Goal: Book appointment/travel/reservation

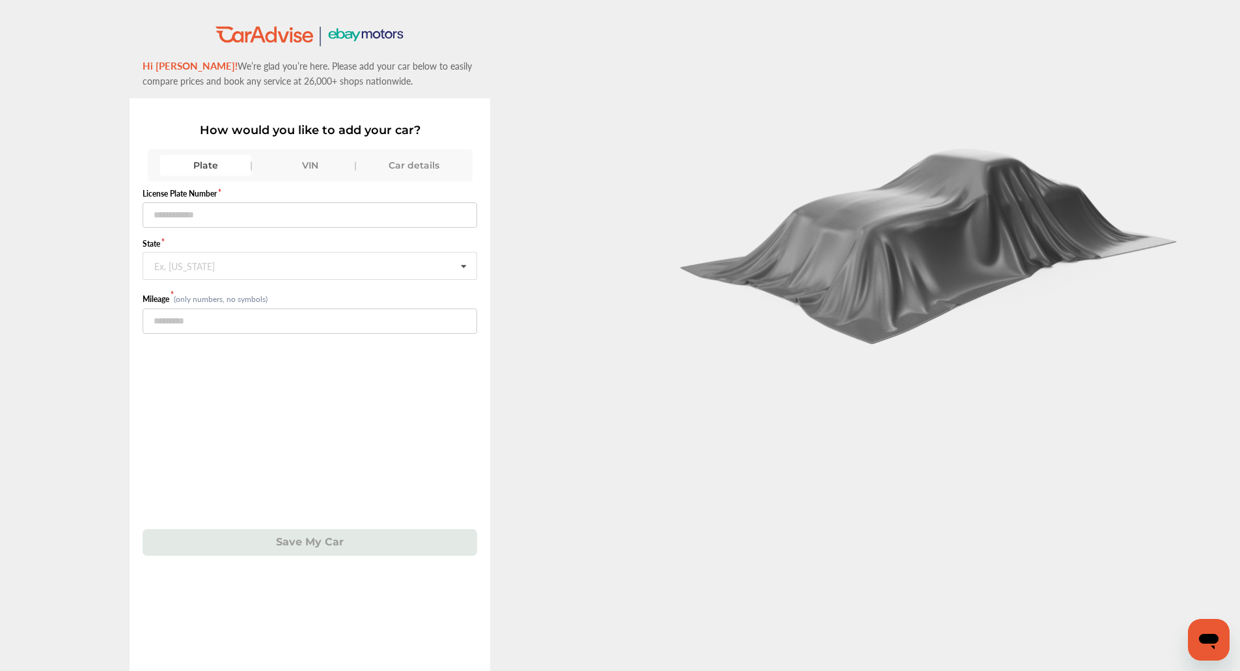
click at [299, 164] on div "VIN" at bounding box center [309, 165] width 91 height 21
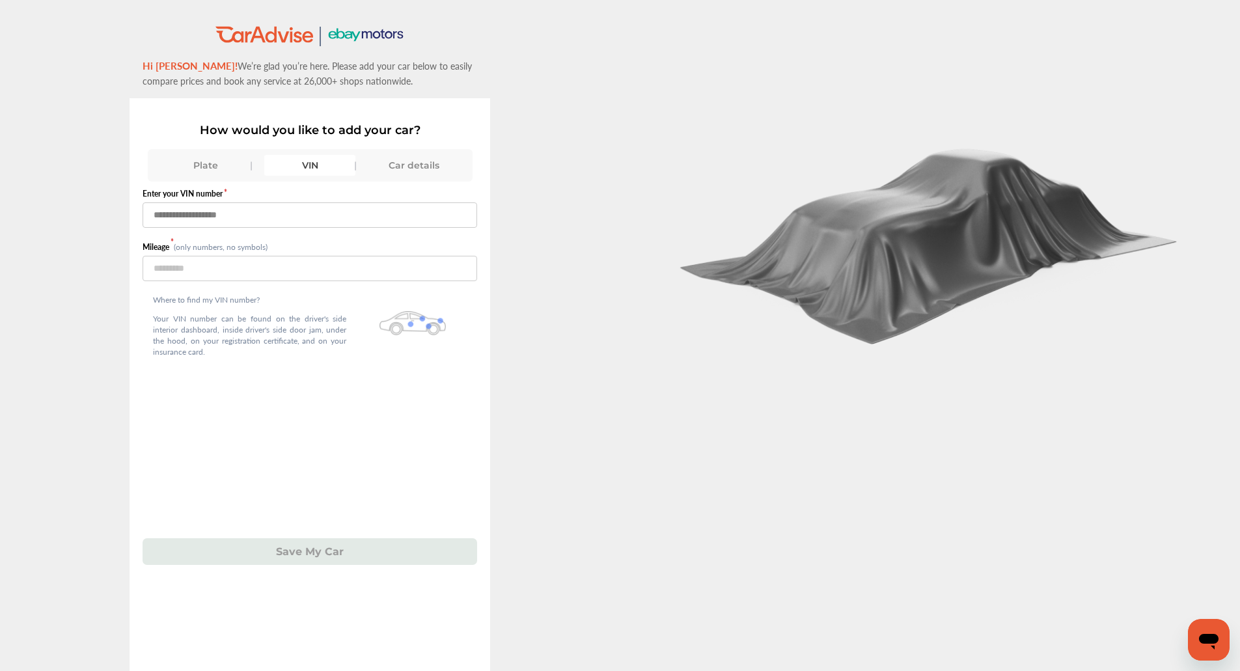
click at [299, 208] on input "text" at bounding box center [310, 214] width 335 height 25
click at [299, 208] on input "**********" at bounding box center [310, 214] width 335 height 25
type input "**********"
click at [286, 265] on input "number" at bounding box center [310, 268] width 335 height 25
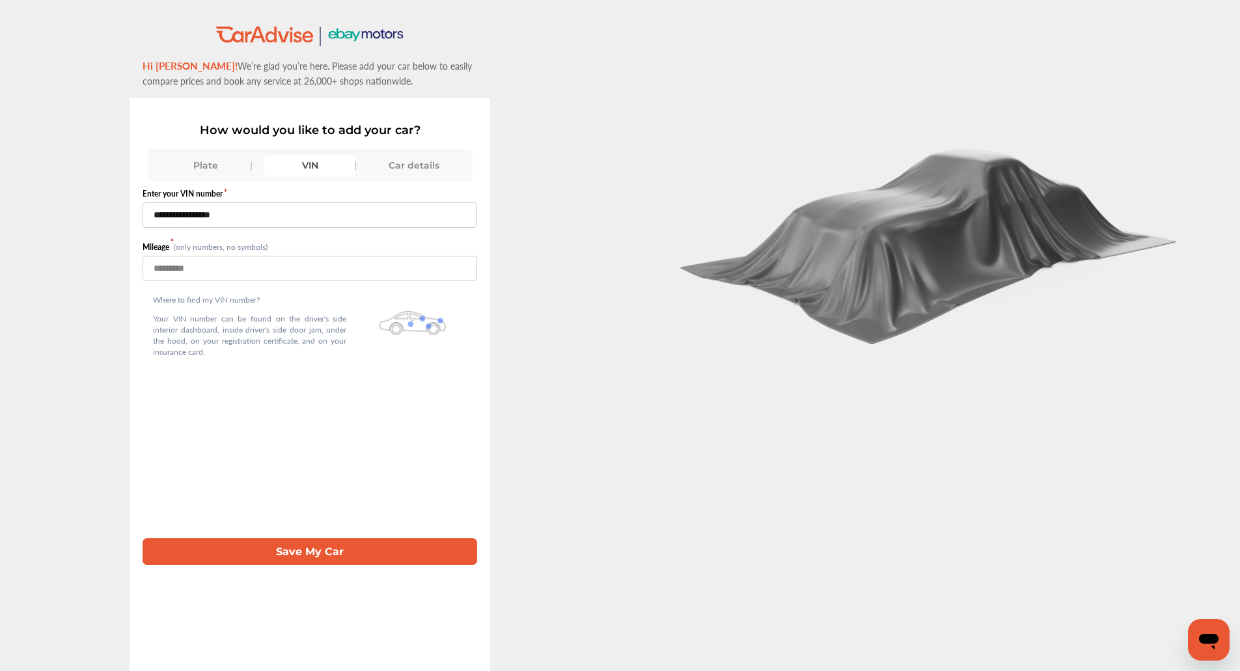
type input "*****"
click at [276, 565] on button "Save My Car" at bounding box center [310, 551] width 335 height 27
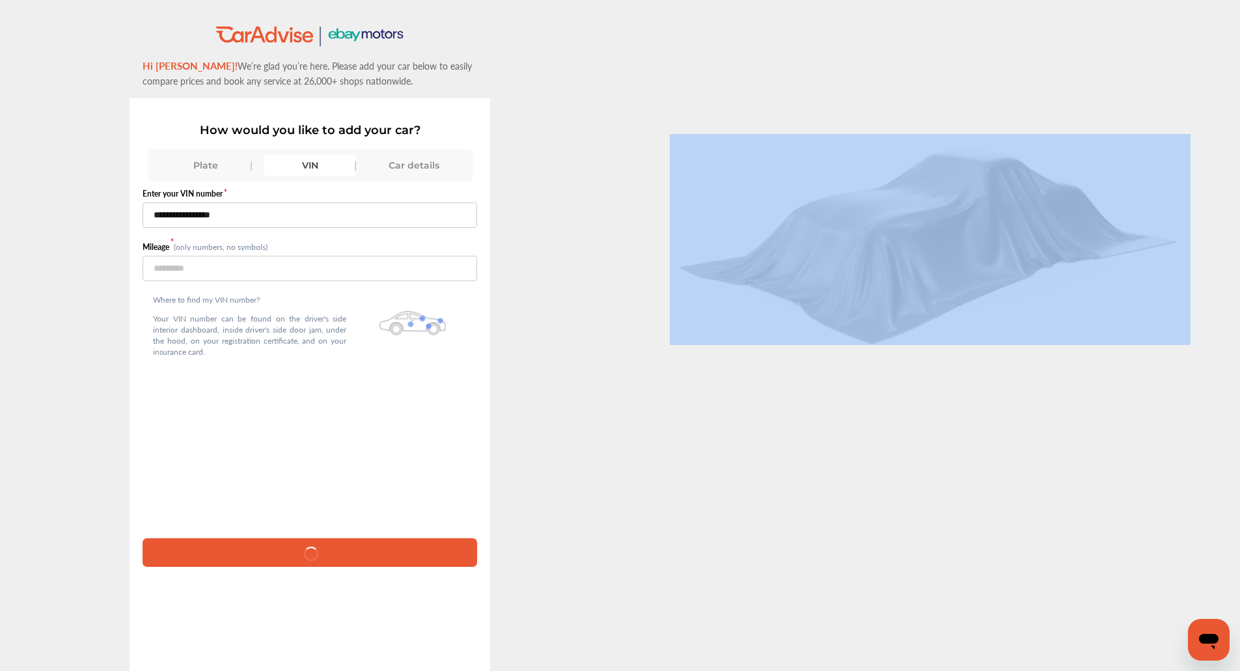
click at [276, 565] on div at bounding box center [310, 552] width 335 height 28
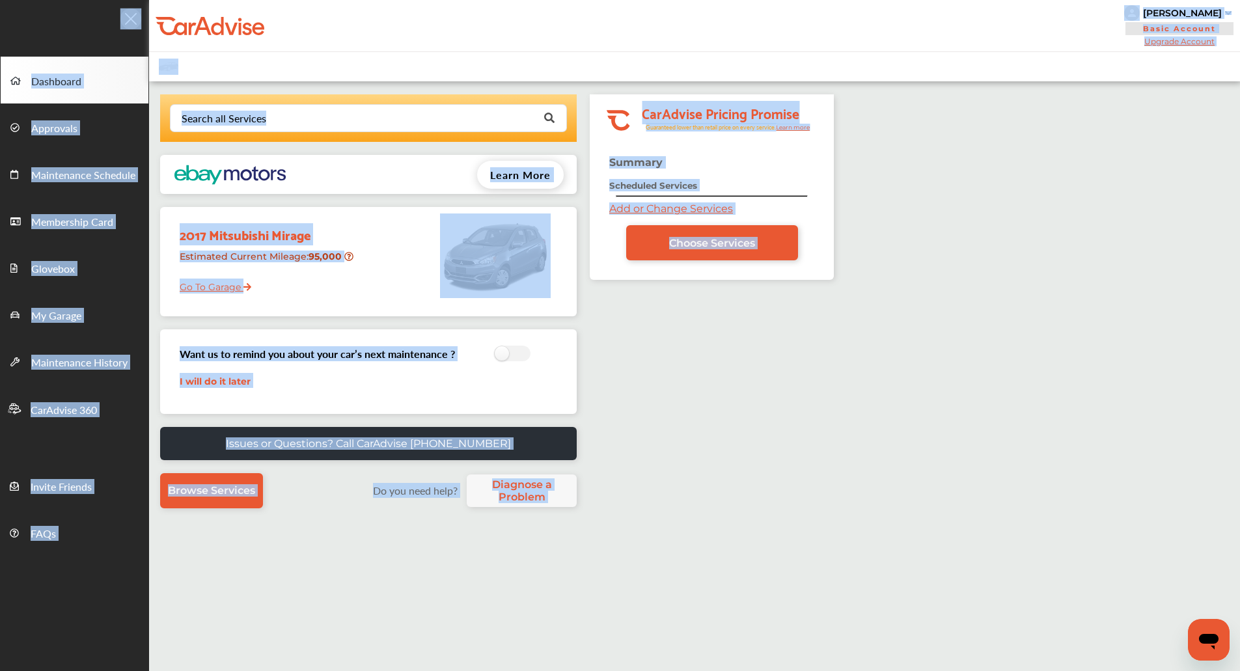
click at [926, 417] on div "Search all Services Looking for something we don’t seem to have? Contact us. .s…" at bounding box center [694, 446] width 1091 height 731
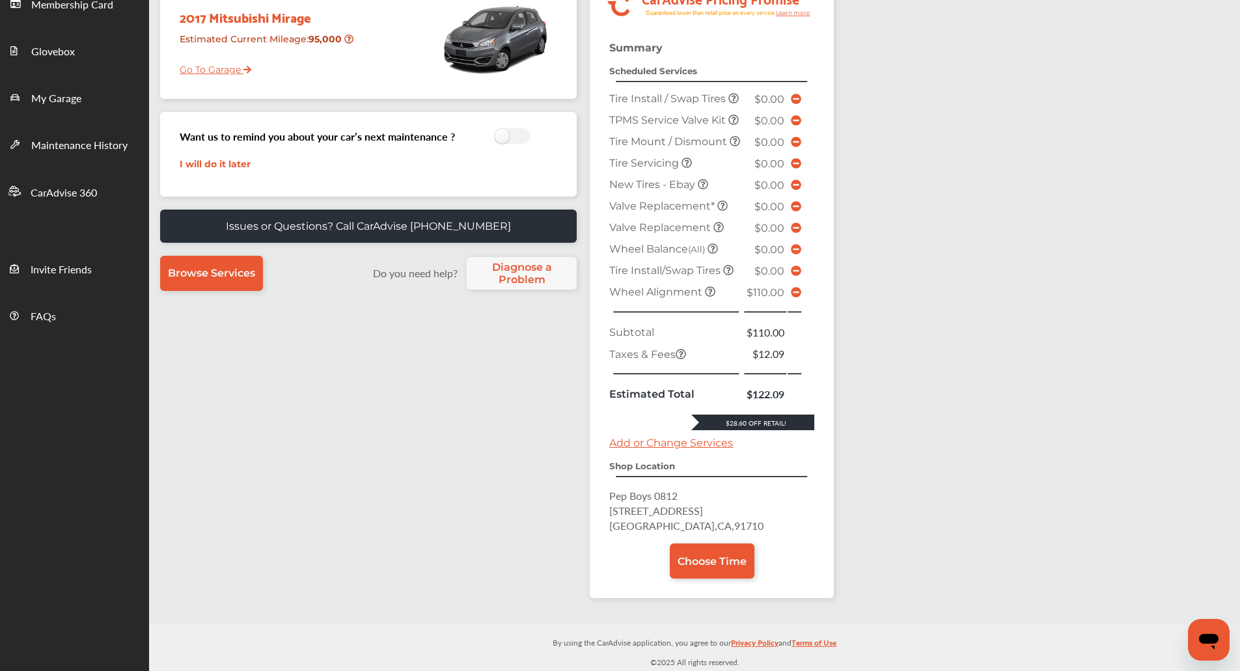
scroll to position [221, 0]
click at [795, 297] on icon at bounding box center [796, 292] width 10 height 10
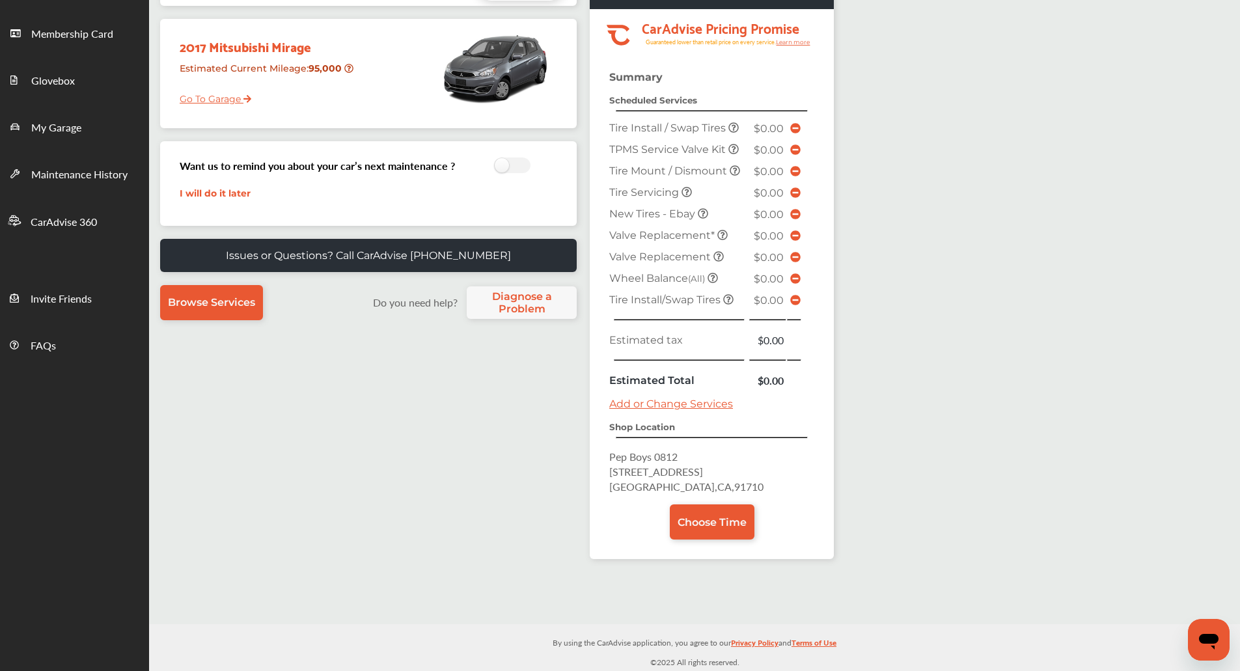
scroll to position [189, 0]
click at [678, 517] on span "Choose Time" at bounding box center [712, 522] width 69 height 12
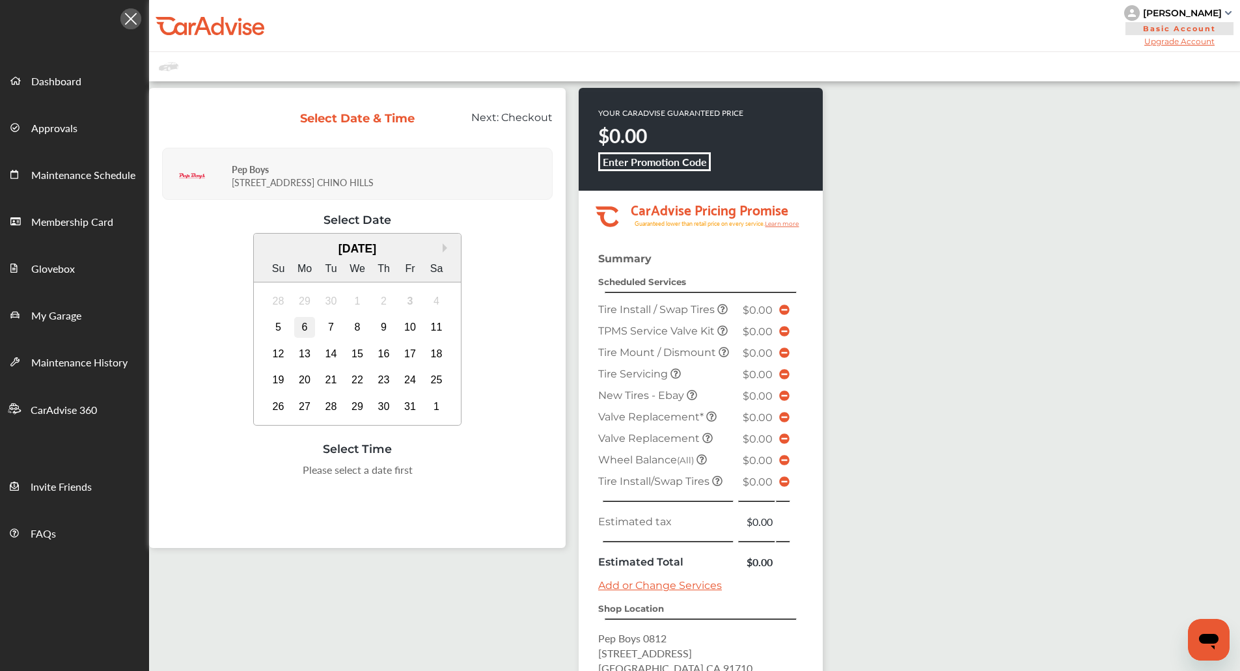
click at [299, 327] on div "6" at bounding box center [304, 327] width 21 height 21
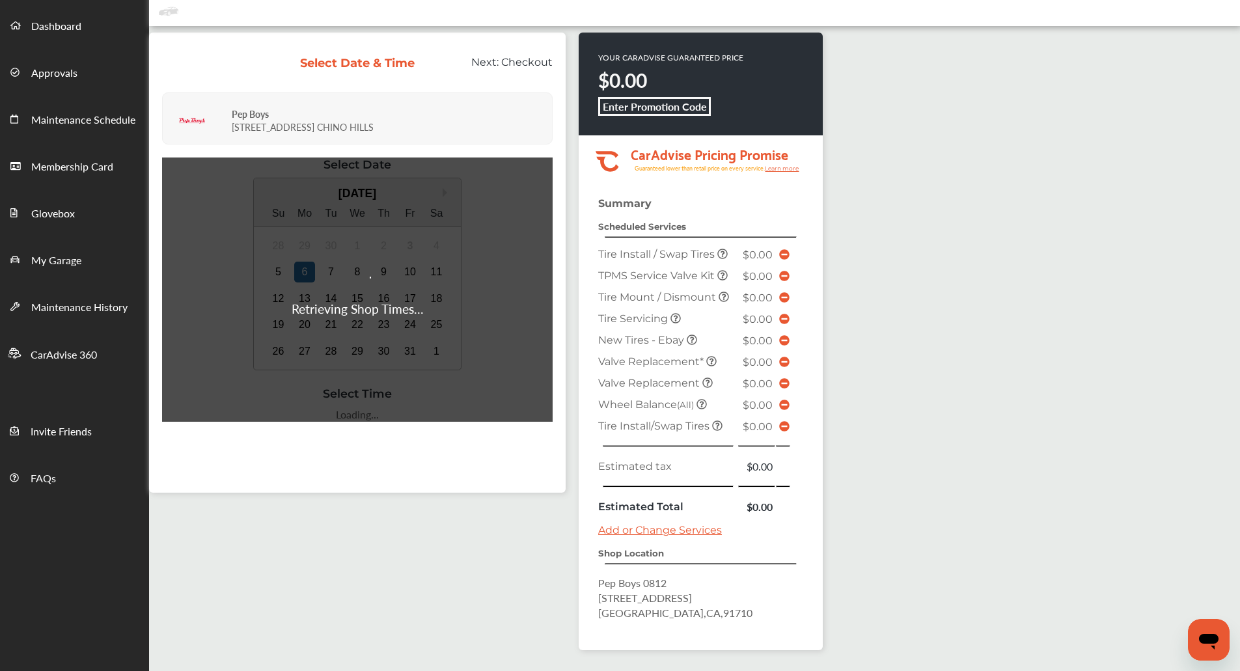
scroll to position [53, 0]
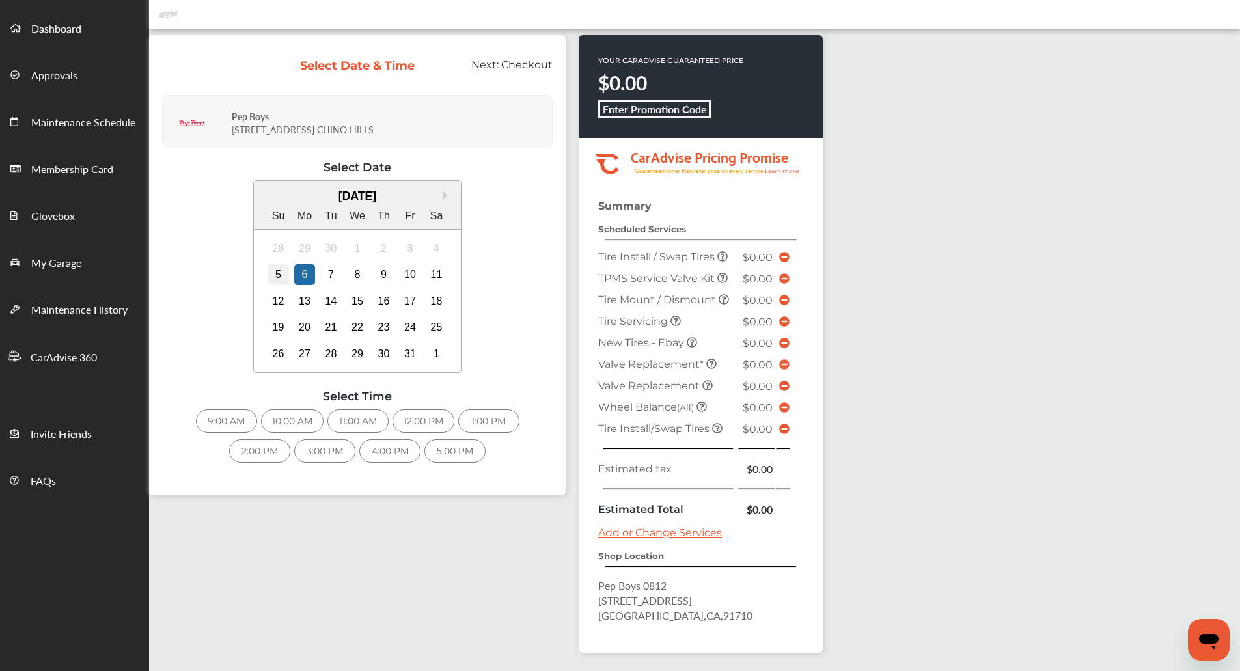
click at [278, 267] on div "5" at bounding box center [278, 274] width 21 height 21
click at [366, 422] on div "12:00 PM" at bounding box center [358, 420] width 62 height 23
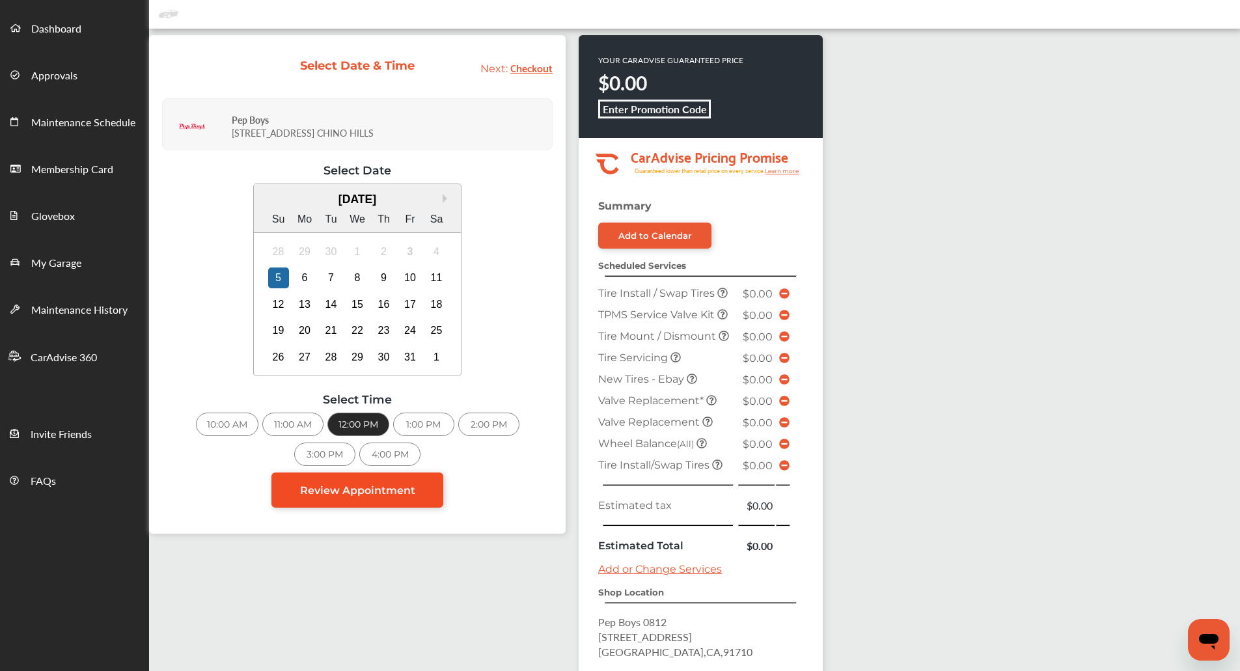
click at [432, 491] on link "Review Appointment" at bounding box center [357, 490] width 172 height 35
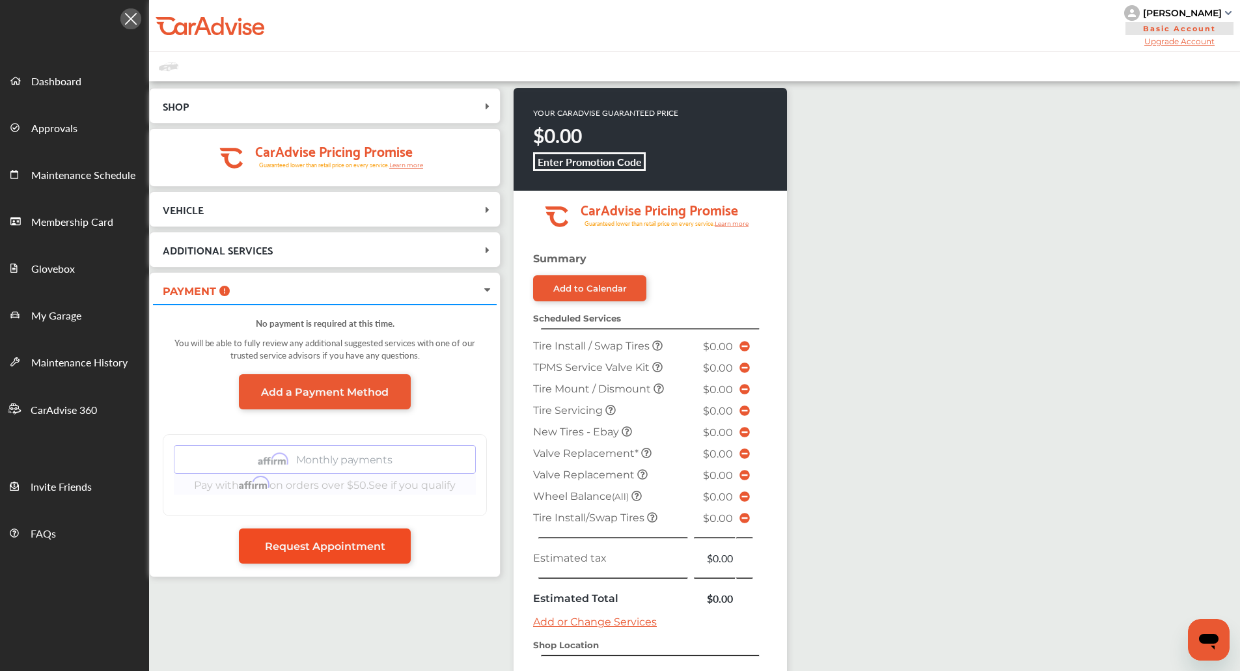
click at [368, 532] on link "Request Appointment" at bounding box center [325, 545] width 172 height 35
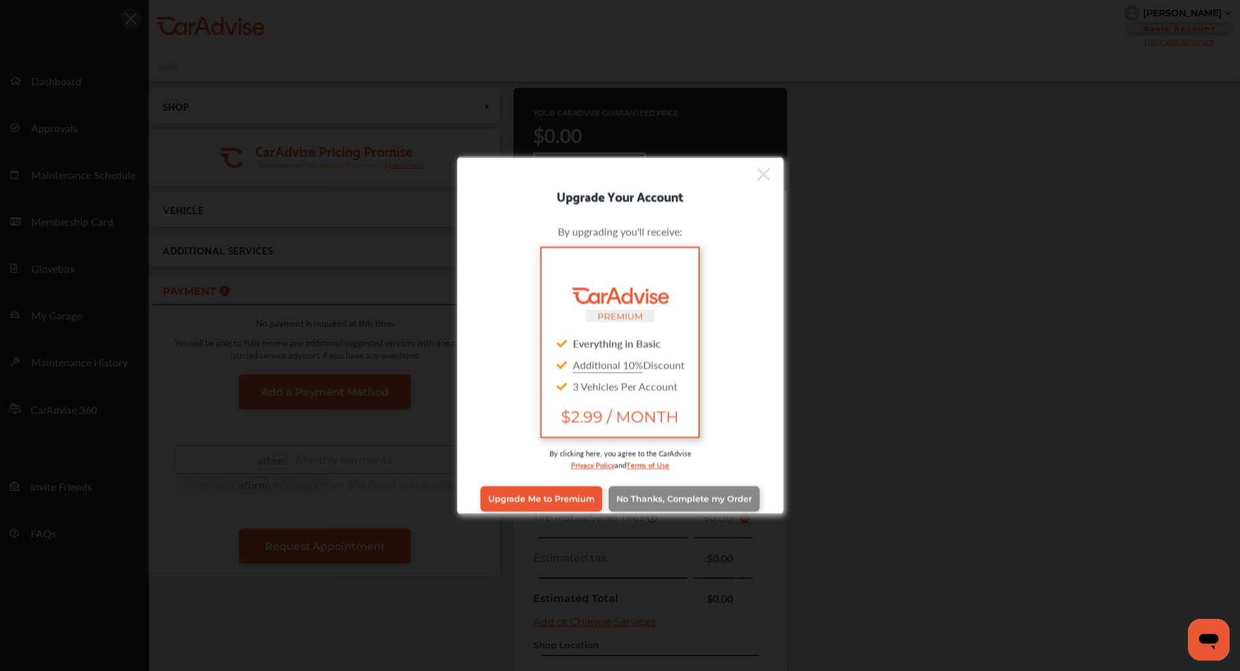
click at [669, 507] on link "No Thanks, Complete my Order" at bounding box center [684, 498] width 151 height 25
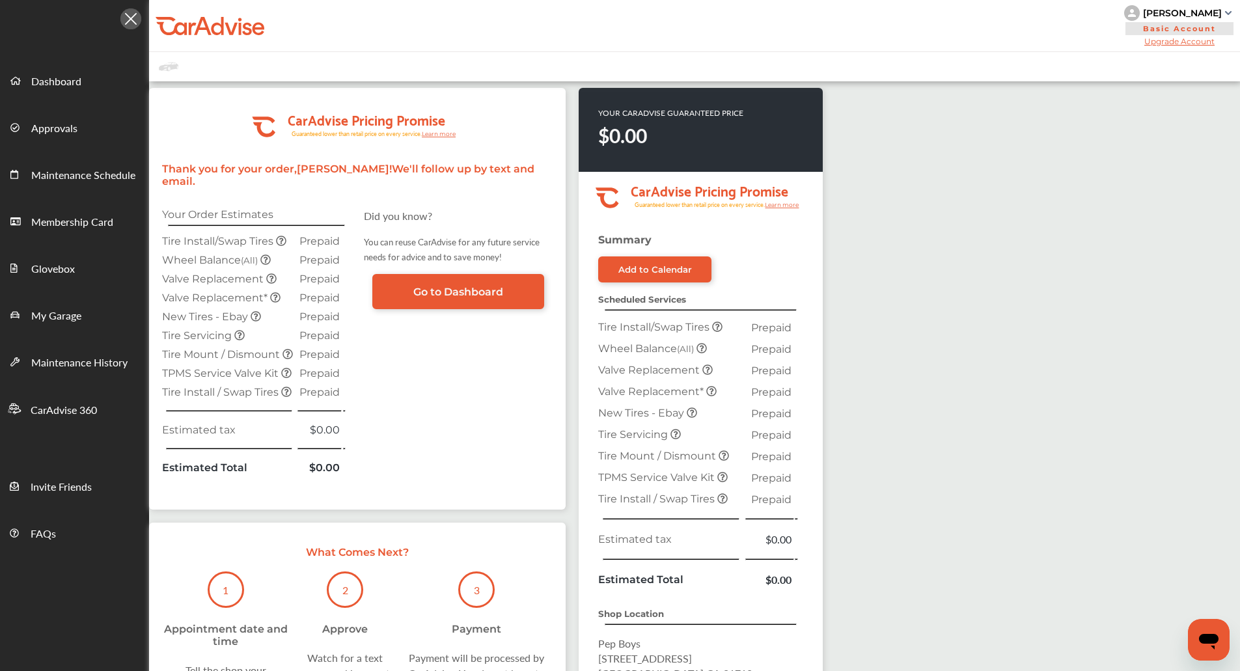
scroll to position [219, 0]
